Goal: Transaction & Acquisition: Purchase product/service

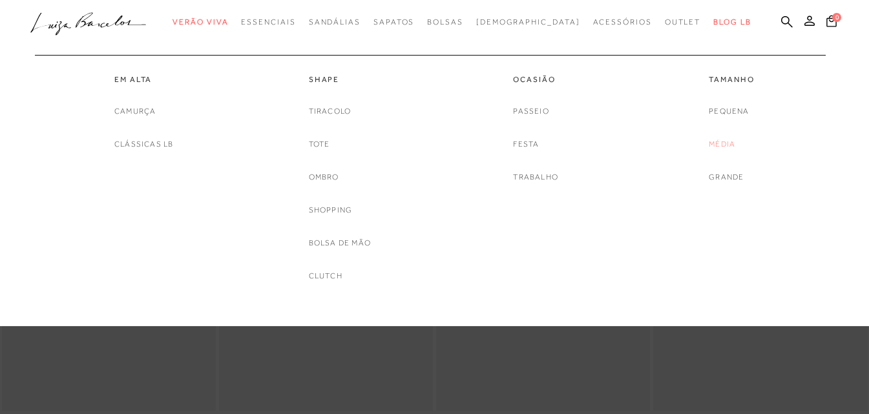
click at [719, 147] on link "Média" at bounding box center [722, 145] width 26 height 14
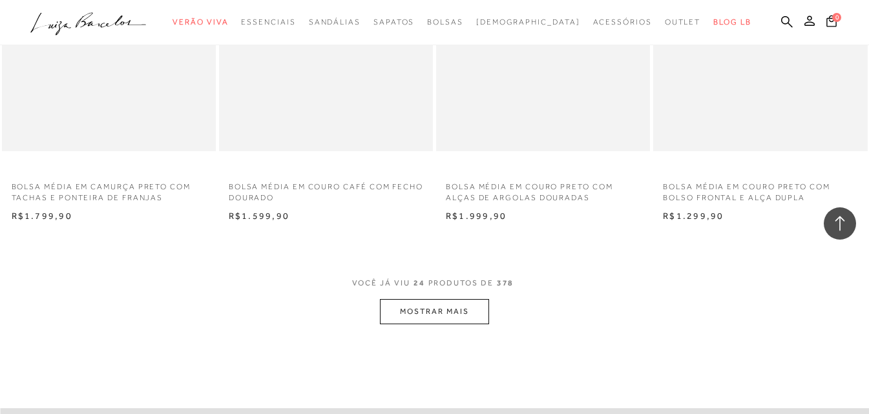
scroll to position [2391, 0]
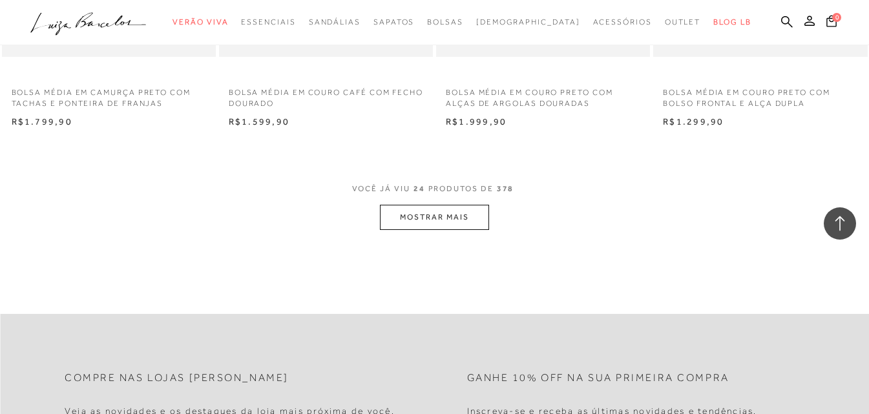
click at [467, 222] on button "MOSTRAR MAIS" at bounding box center [434, 217] width 109 height 25
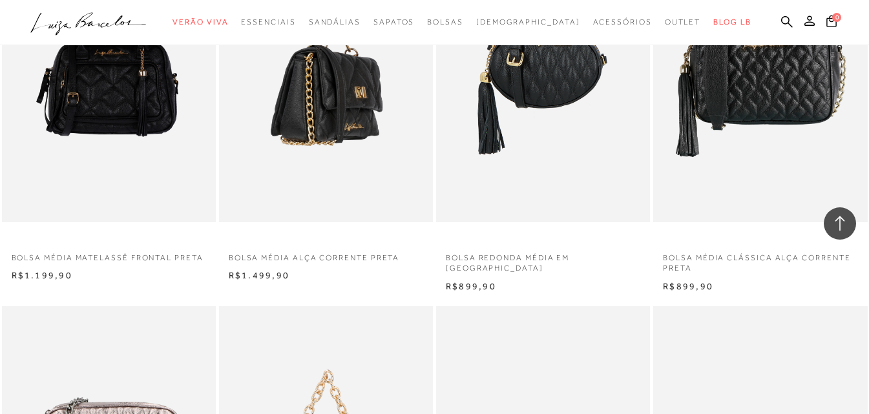
scroll to position [3037, 0]
click at [291, 141] on img at bounding box center [326, 60] width 213 height 321
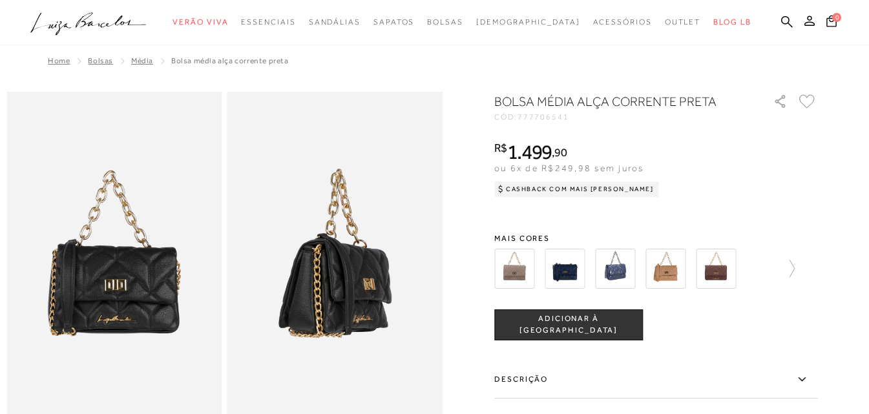
click at [801, 271] on div at bounding box center [655, 269] width 323 height 48
click at [792, 268] on icon at bounding box center [786, 269] width 18 height 18
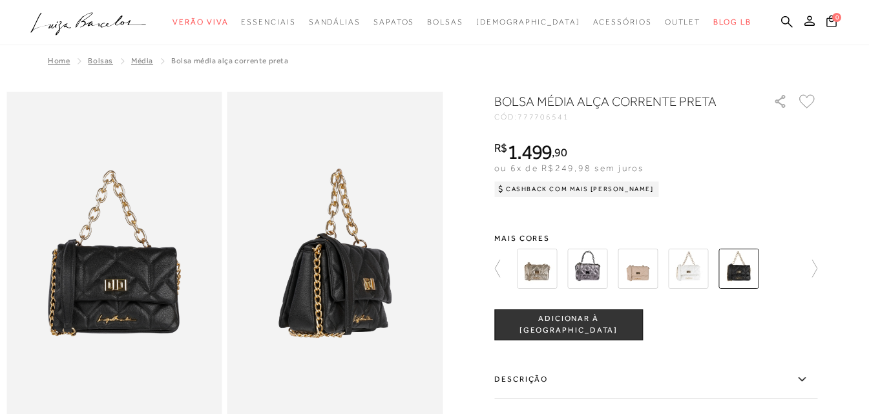
click at [686, 267] on img at bounding box center [688, 269] width 40 height 40
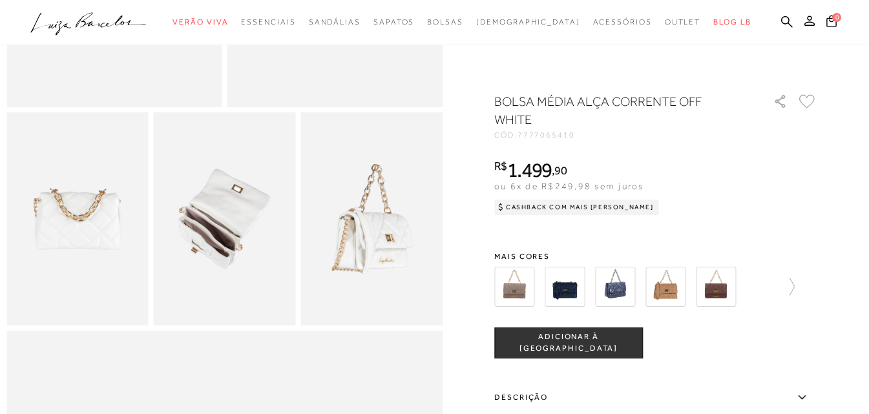
scroll to position [323, 0]
